Goal: Information Seeking & Learning: Find specific fact

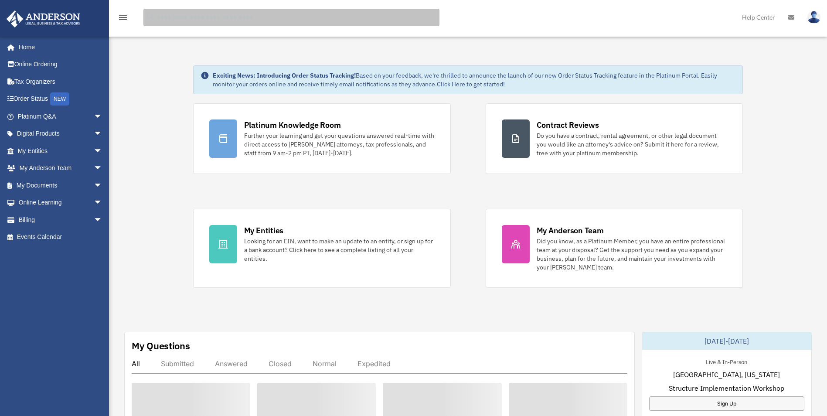
click at [199, 20] on input "search" at bounding box center [291, 17] width 296 height 17
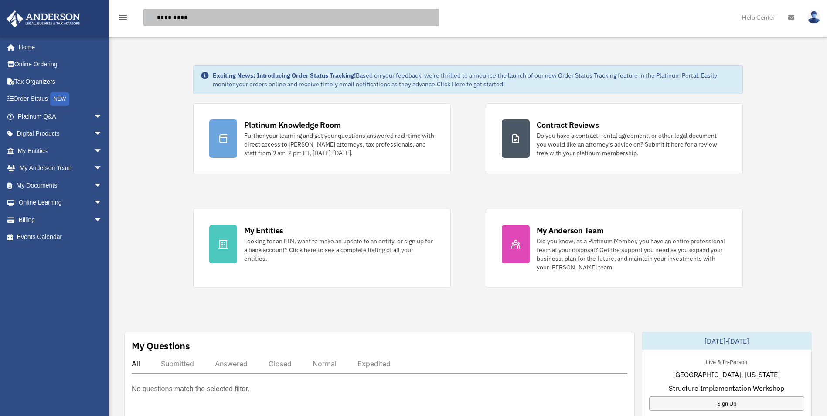
type input "*********"
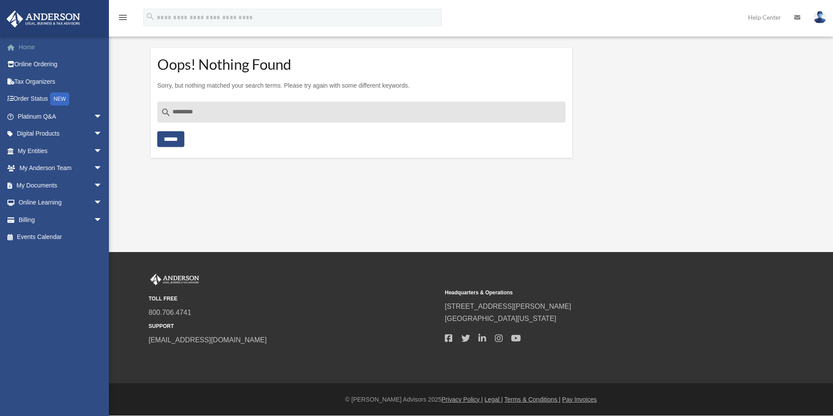
click at [26, 47] on link "Home" at bounding box center [60, 46] width 109 height 17
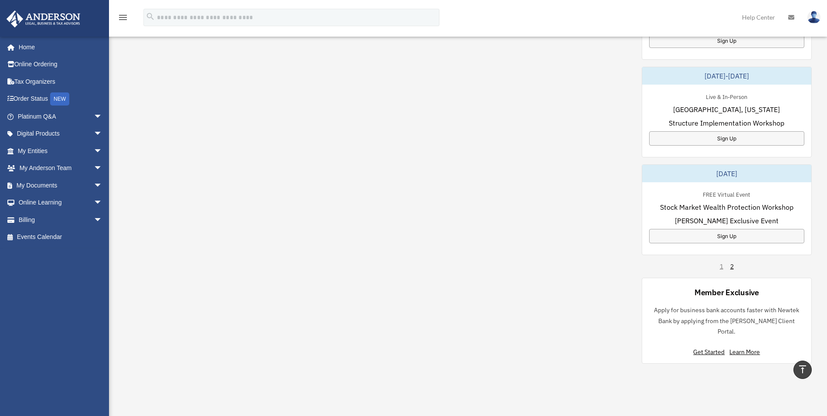
scroll to position [479, 0]
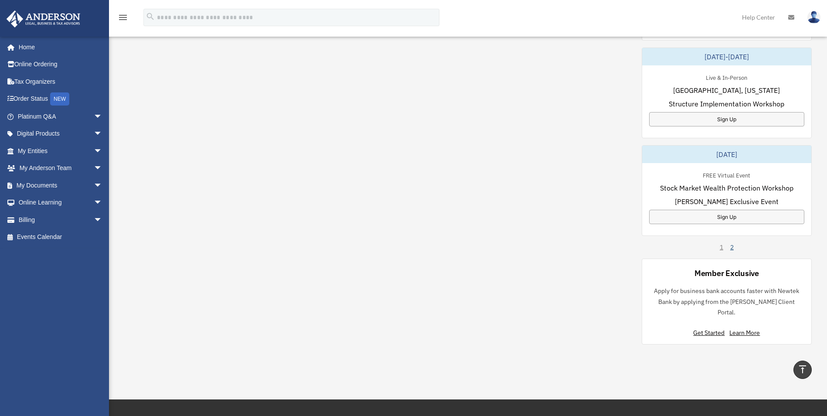
click at [730, 248] on link "2" at bounding box center [731, 247] width 3 height 9
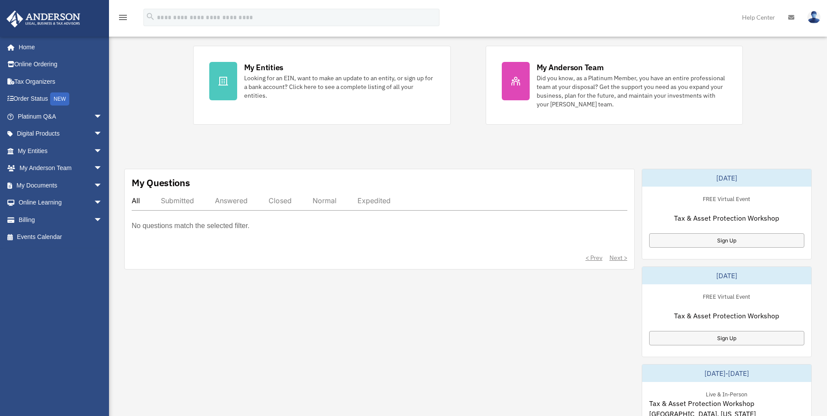
scroll to position [218, 0]
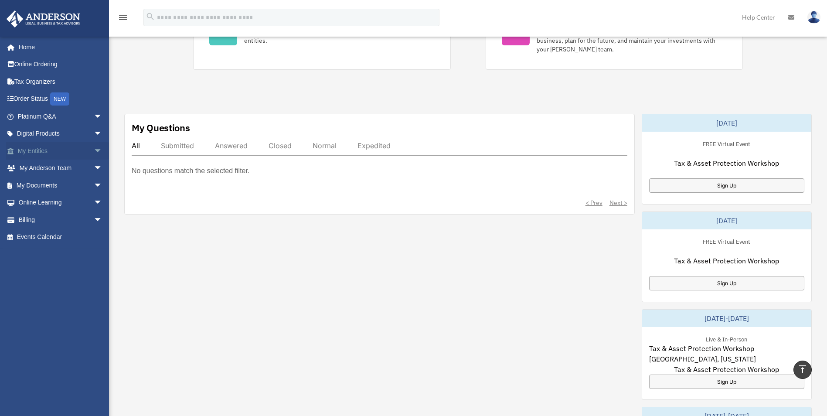
click at [27, 148] on link "My Entities arrow_drop_down" at bounding box center [60, 150] width 109 height 17
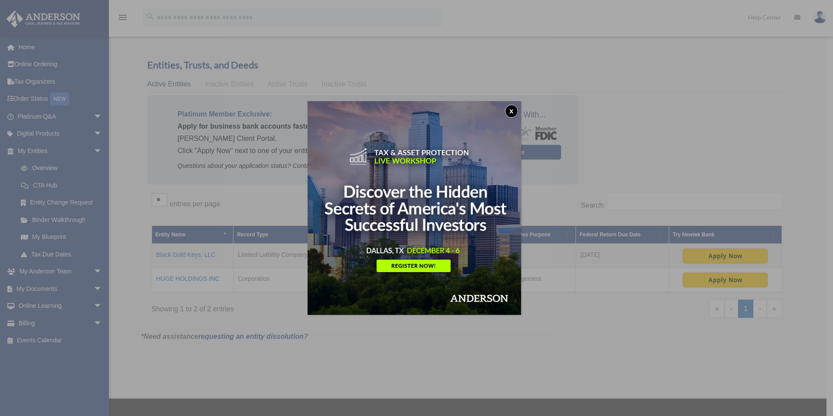
click at [513, 112] on button "x" at bounding box center [511, 111] width 13 height 13
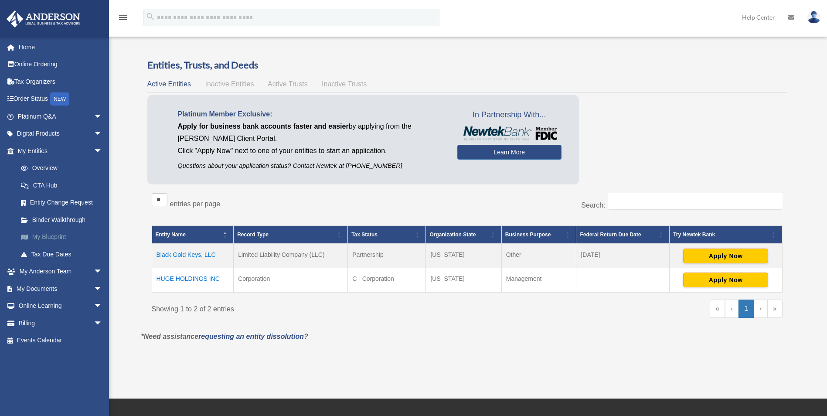
click at [48, 234] on link "My Blueprint" at bounding box center [63, 236] width 103 height 17
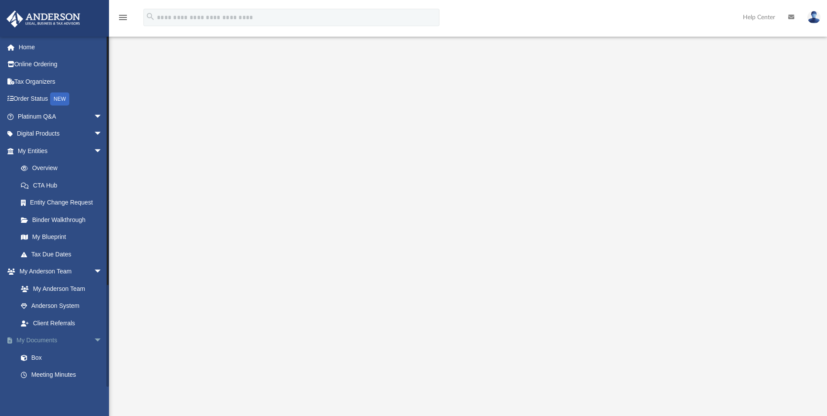
click at [47, 337] on link "My Documents arrow_drop_down" at bounding box center [60, 340] width 109 height 17
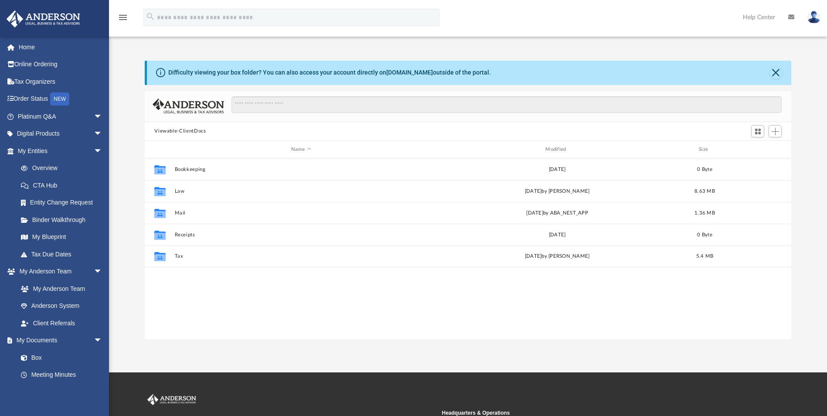
scroll to position [192, 640]
click at [46, 372] on link "Meeting Minutes" at bounding box center [63, 374] width 103 height 17
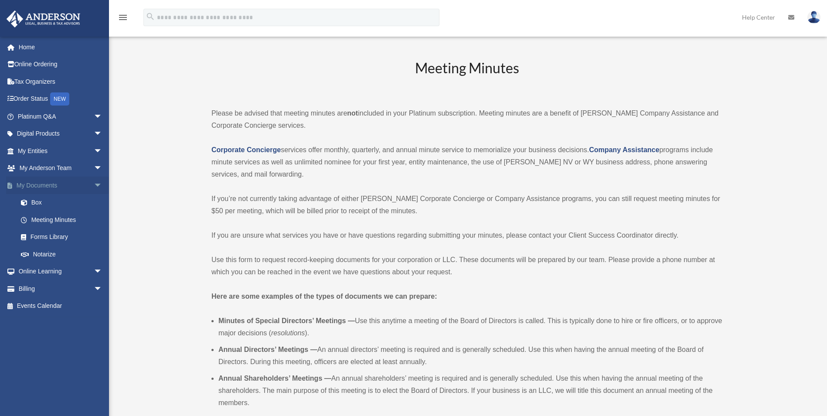
click at [12, 184] on span at bounding box center [14, 186] width 4 height 6
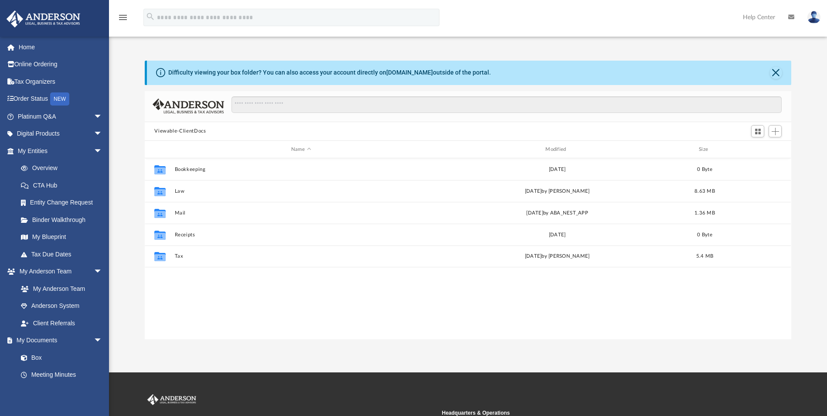
scroll to position [192, 640]
click at [23, 45] on link "Home" at bounding box center [60, 46] width 109 height 17
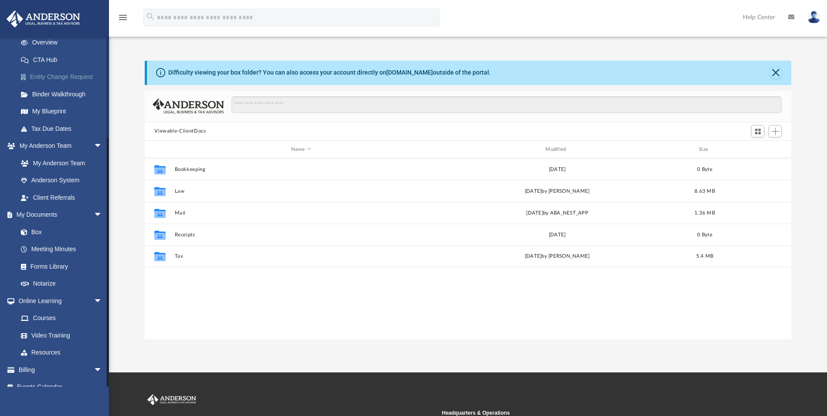
scroll to position [136, 0]
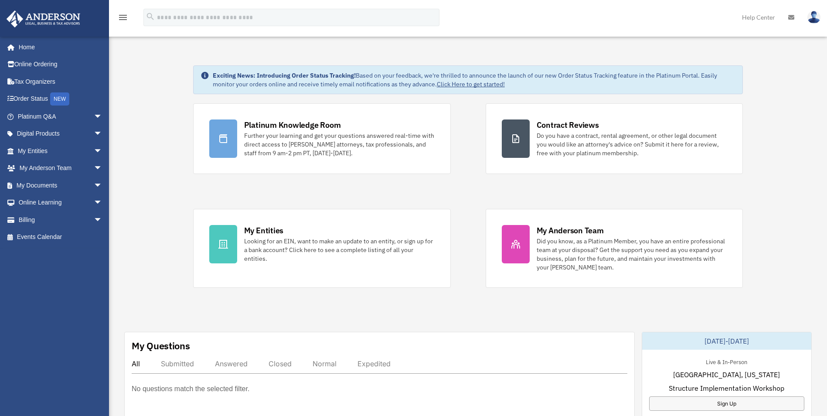
click at [124, 20] on icon "menu" at bounding box center [123, 17] width 10 height 10
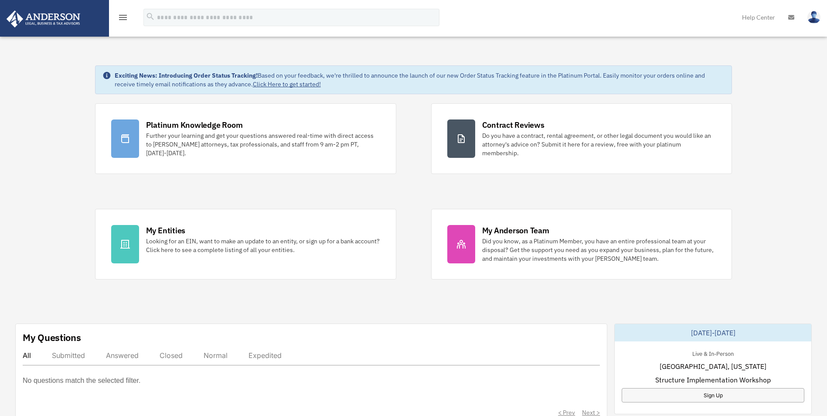
click at [124, 20] on icon "menu" at bounding box center [123, 17] width 10 height 10
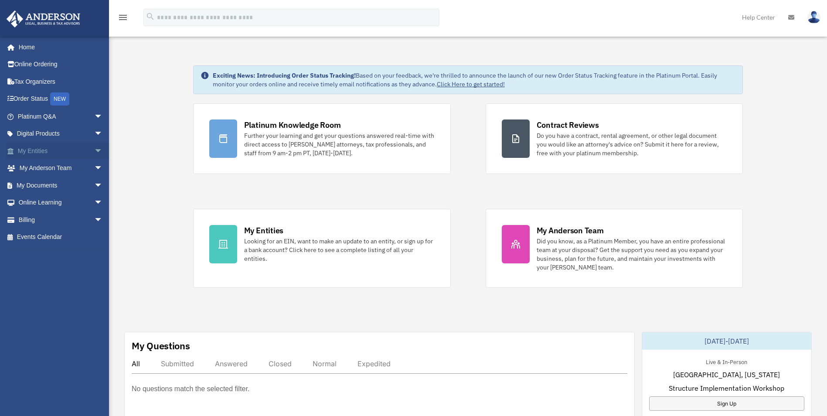
click at [40, 153] on link "My Entities arrow_drop_down" at bounding box center [60, 150] width 109 height 17
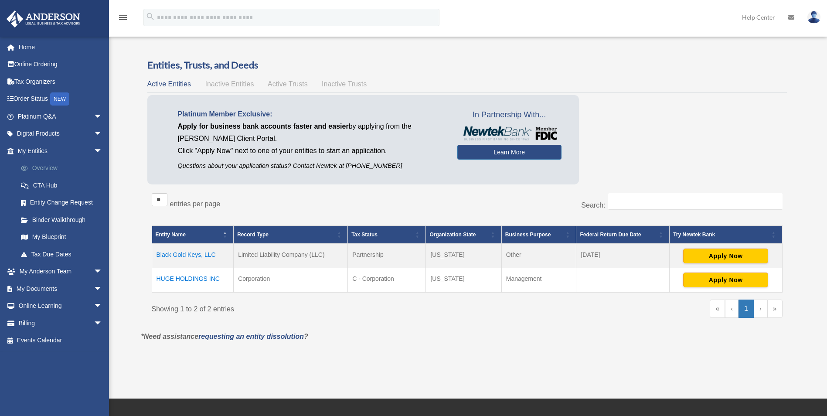
click at [35, 166] on link "Overview" at bounding box center [63, 167] width 103 height 17
click at [40, 198] on link "Entity Change Request" at bounding box center [63, 202] width 103 height 17
click at [39, 216] on link "Binder Walkthrough" at bounding box center [63, 219] width 103 height 17
click at [41, 236] on link "My Blueprint" at bounding box center [63, 236] width 103 height 17
click at [50, 254] on link "Tax Due Dates" at bounding box center [63, 253] width 103 height 17
